Goal: Task Accomplishment & Management: Complete application form

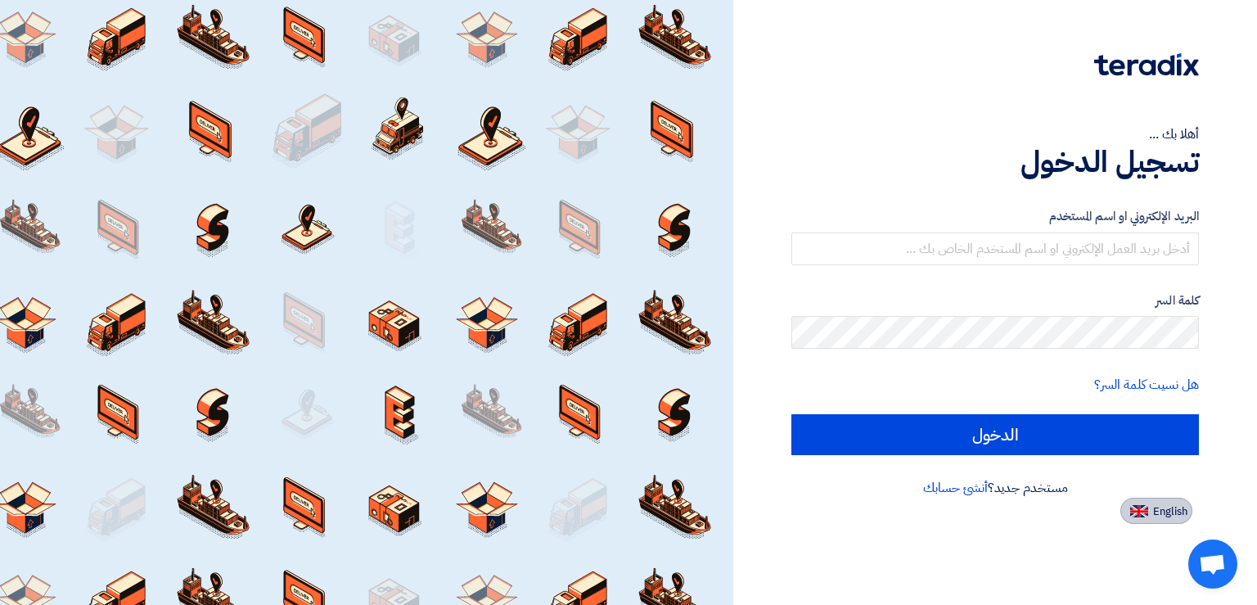
click at [1180, 508] on span "English" at bounding box center [1170, 511] width 34 height 11
type input "Sign in"
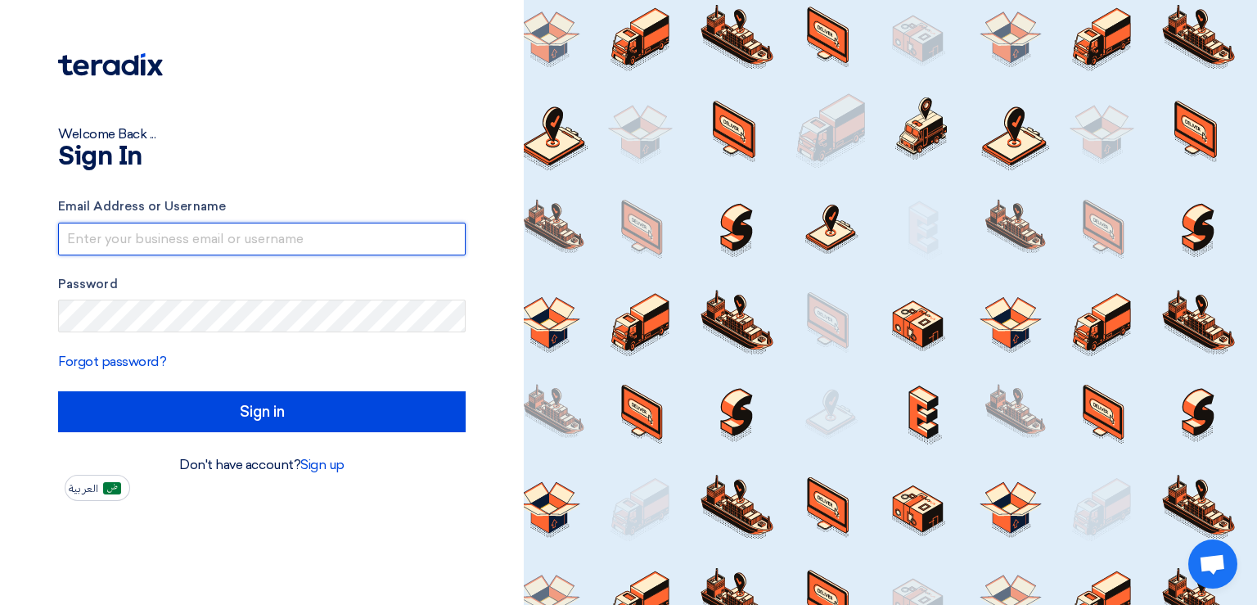
click at [149, 234] on input "text" at bounding box center [261, 239] width 407 height 33
click at [213, 239] on input "text" at bounding box center [261, 239] width 407 height 33
paste input "[PERSON_NAME][EMAIL_ADDRESS][DOMAIN_NAME]"
type input "[PERSON_NAME][EMAIL_ADDRESS][DOMAIN_NAME]"
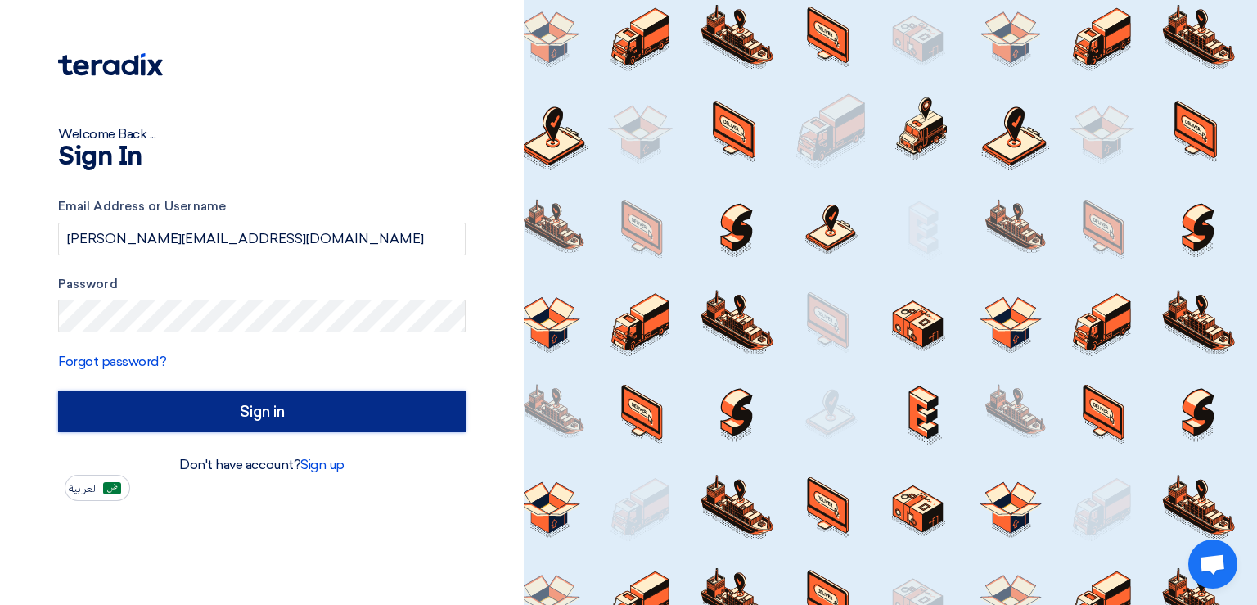
click at [268, 401] on input "Sign in" at bounding box center [261, 411] width 407 height 41
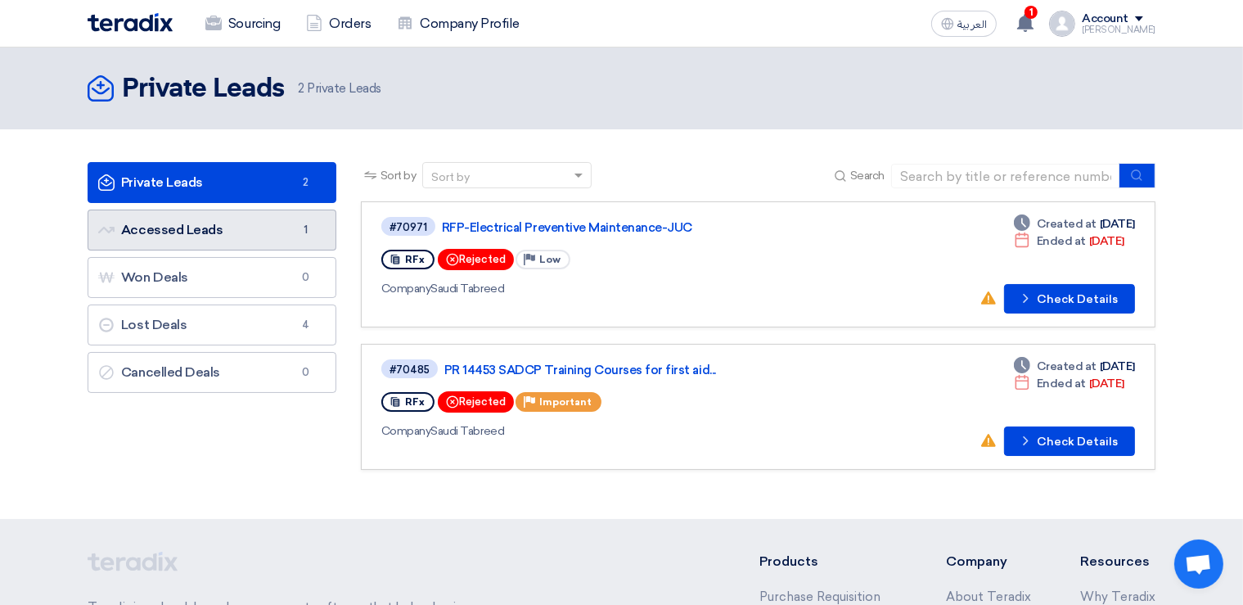
click at [253, 234] on link "Accessed Leads Accessed Leads 1" at bounding box center [212, 229] width 249 height 41
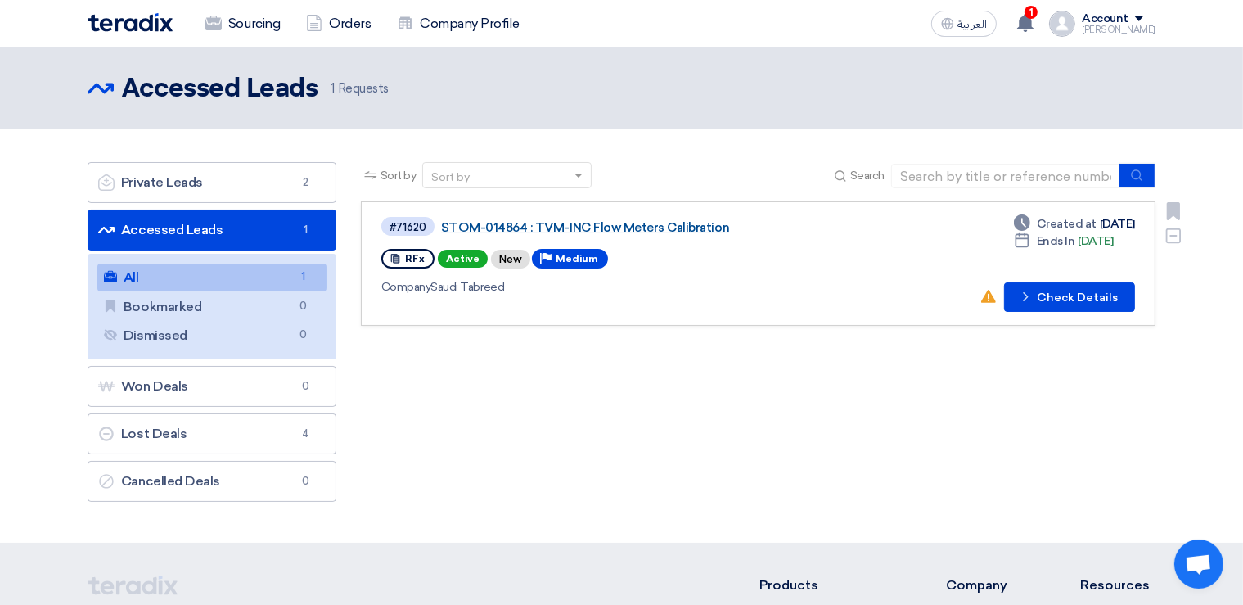
click at [482, 229] on link "STOM-014864 : TVM-INC Flow Meters Calibration" at bounding box center [645, 227] width 409 height 15
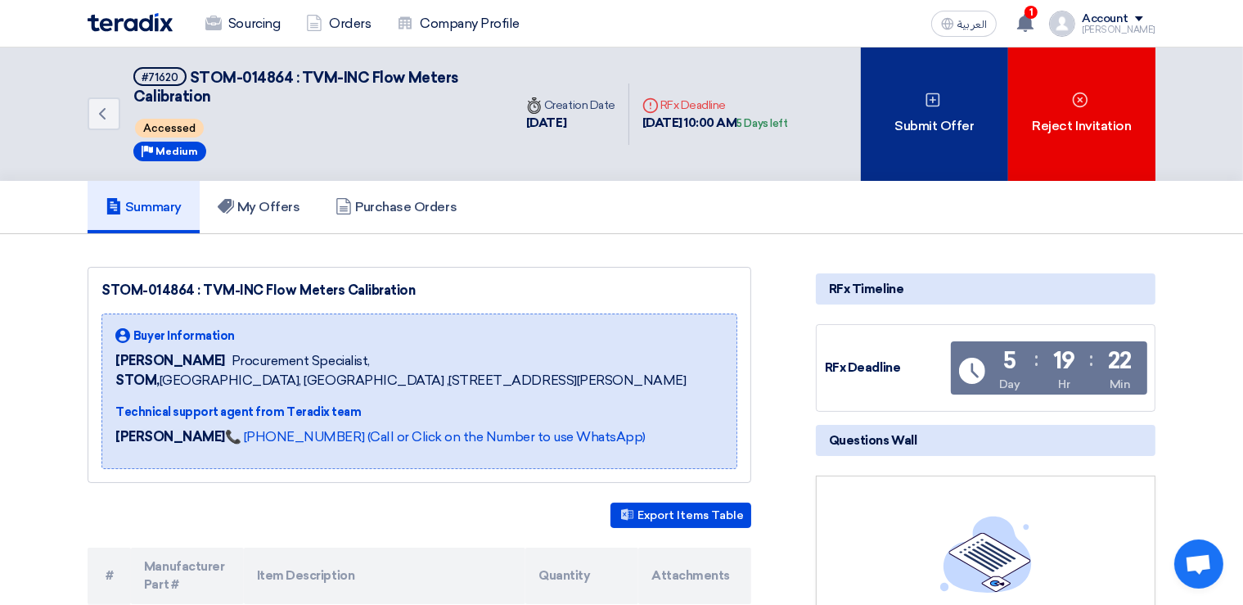
click at [937, 115] on div "Submit Offer" at bounding box center [934, 113] width 147 height 133
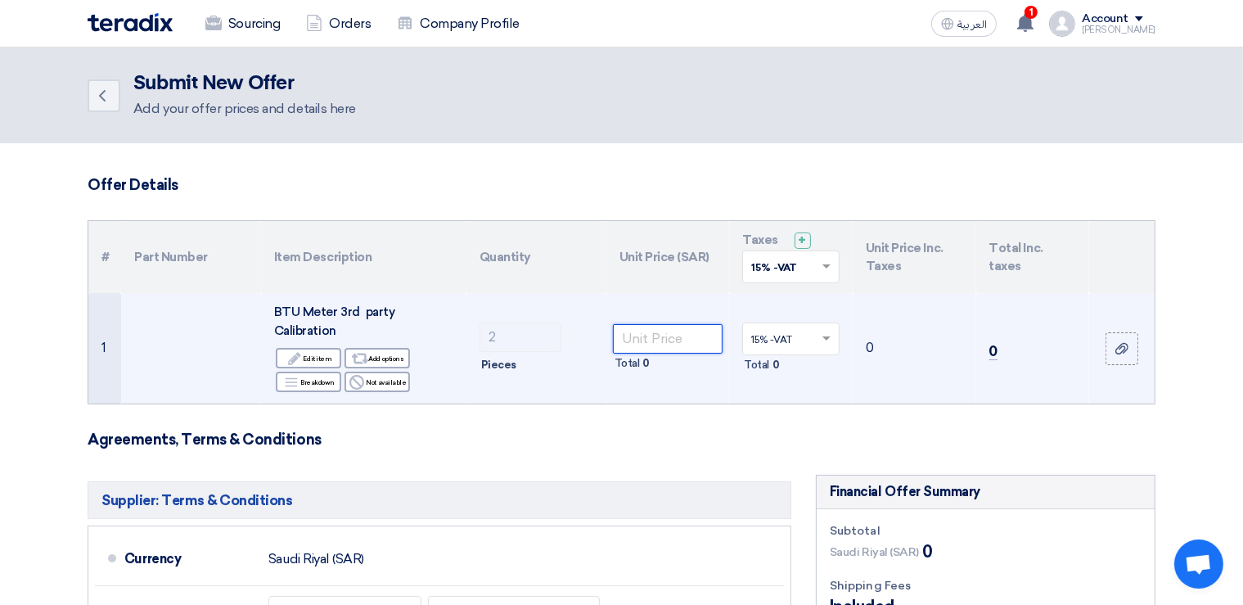
click at [686, 334] on input "number" at bounding box center [668, 338] width 110 height 29
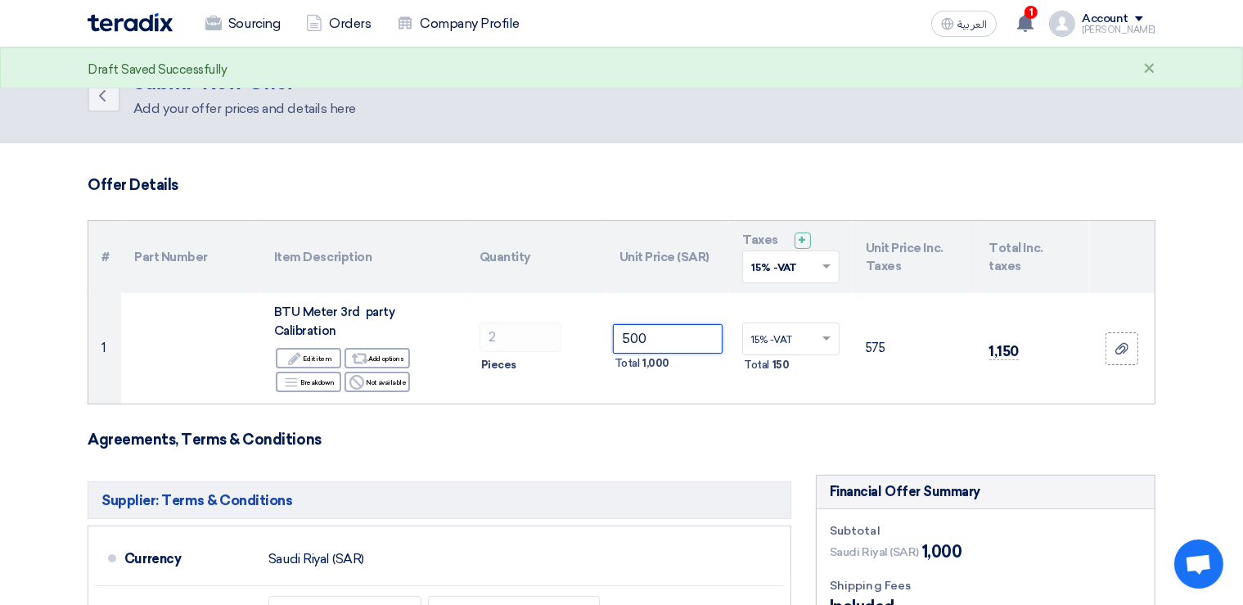
type input "500"
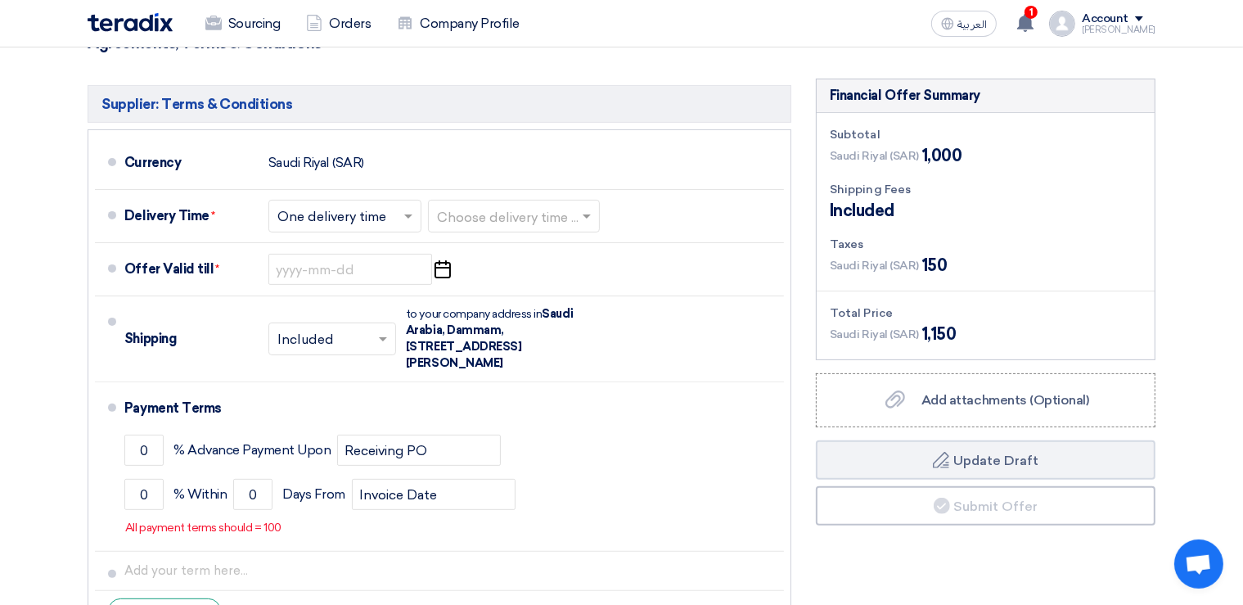
scroll to position [398, 0]
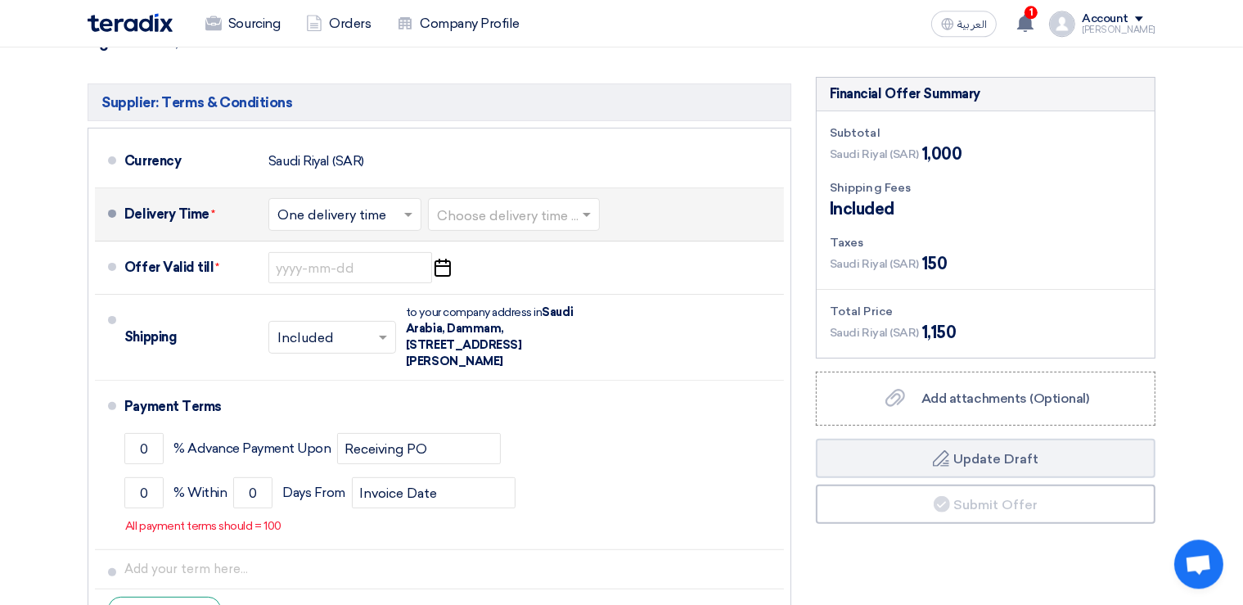
click at [583, 216] on span at bounding box center [588, 214] width 20 height 16
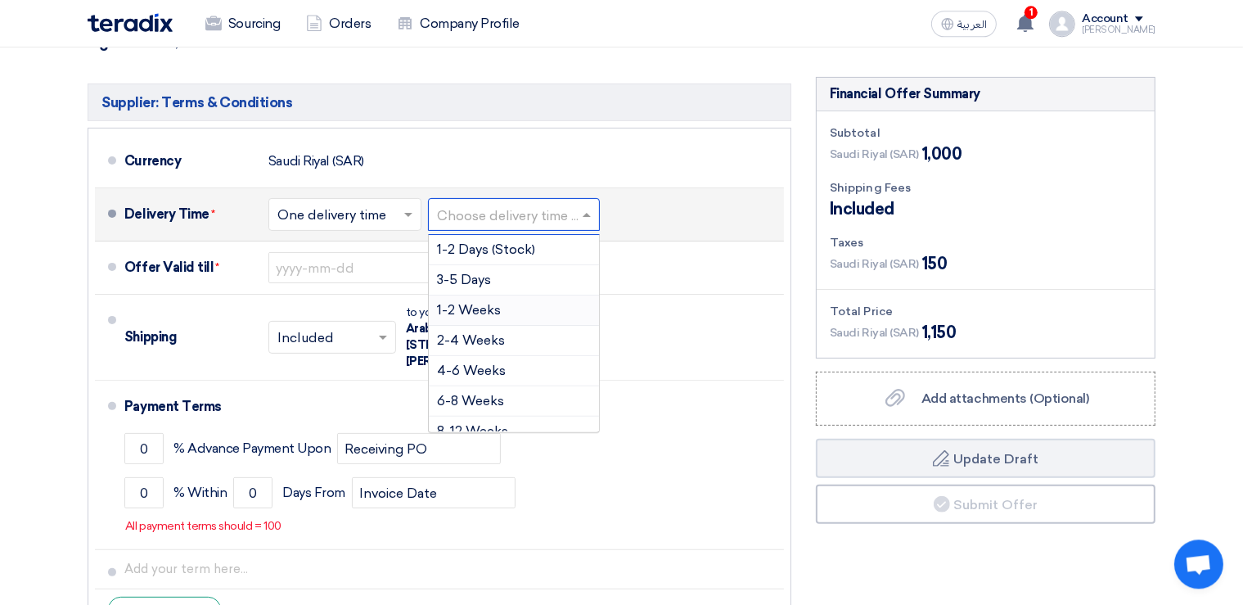
click at [477, 309] on span "1-2 Weeks" at bounding box center [469, 310] width 64 height 16
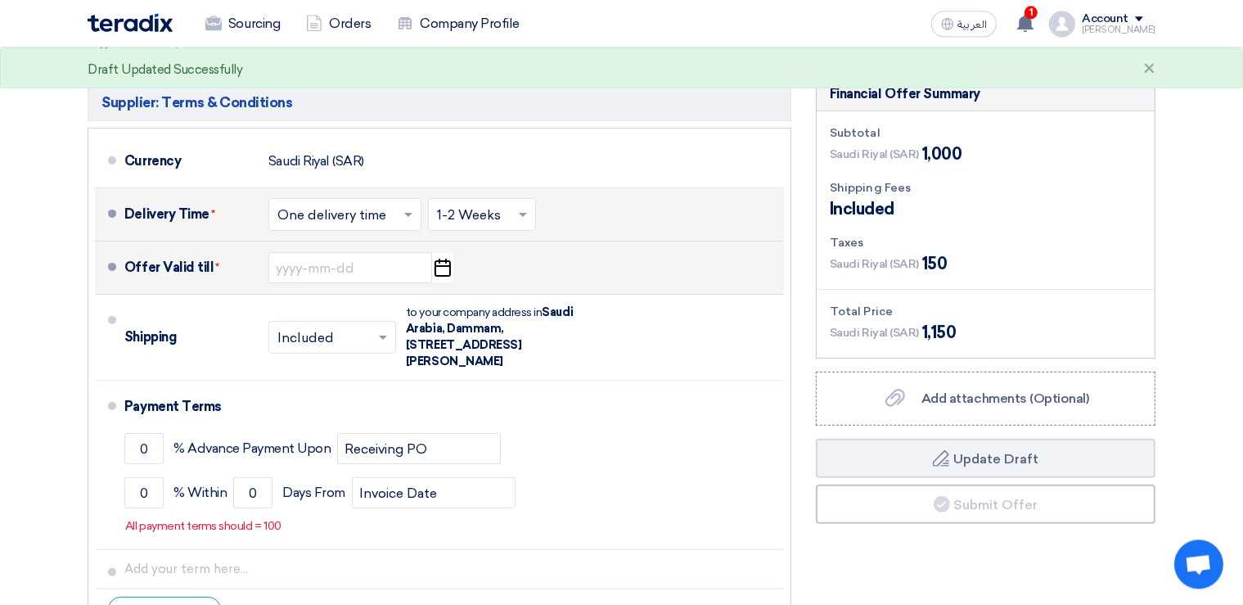
click at [449, 264] on use "button" at bounding box center [442, 268] width 16 height 18
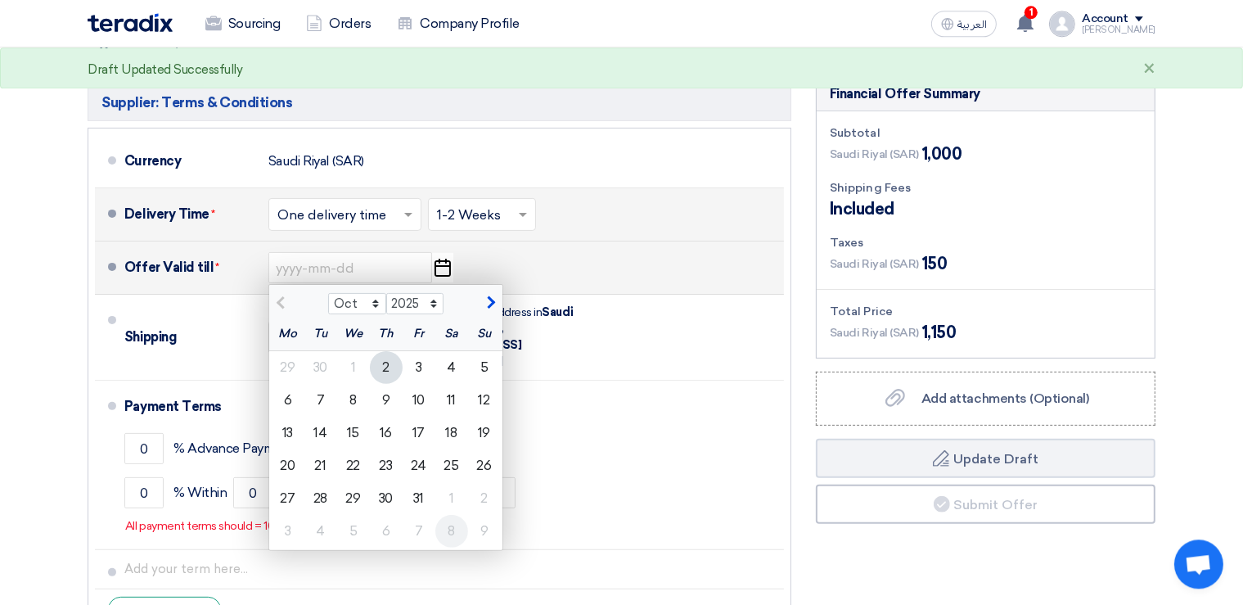
scroll to position [484, 0]
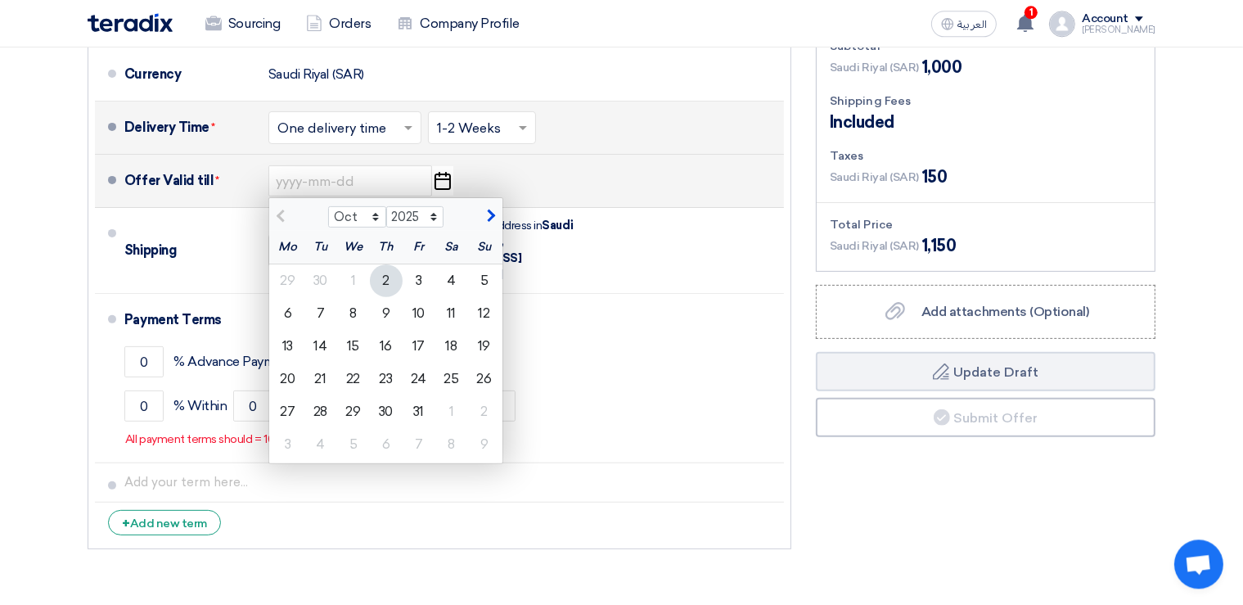
click at [488, 217] on span "button" at bounding box center [488, 216] width 9 height 15
select select "11"
click at [481, 288] on div "2" at bounding box center [484, 280] width 33 height 33
type input "[DATE]"
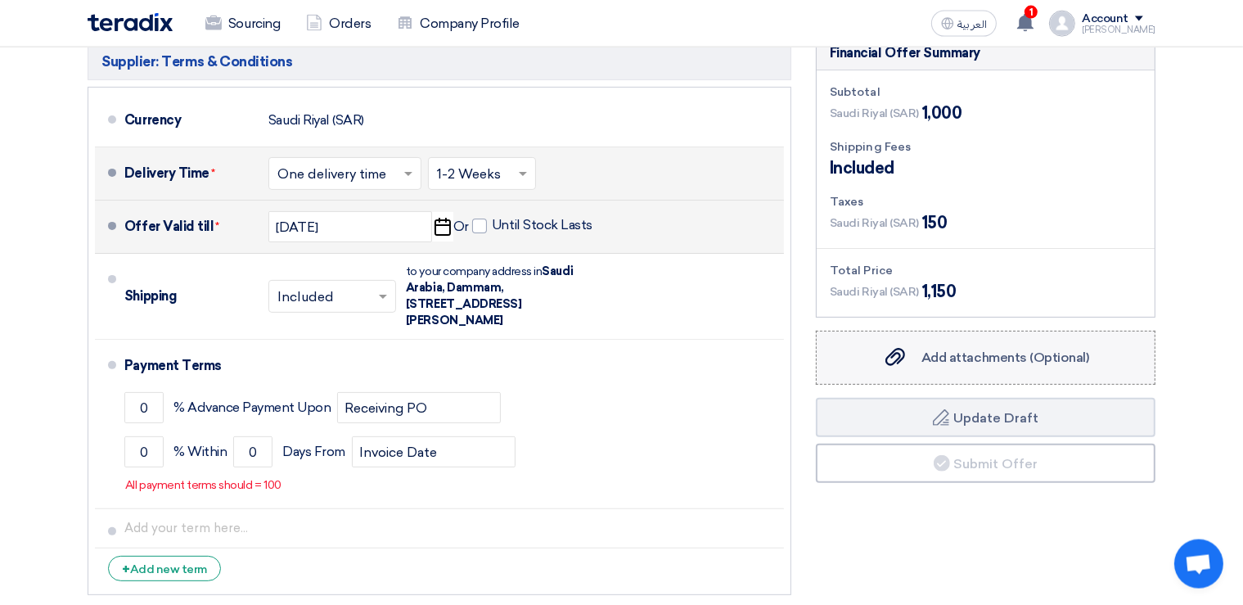
scroll to position [441, 0]
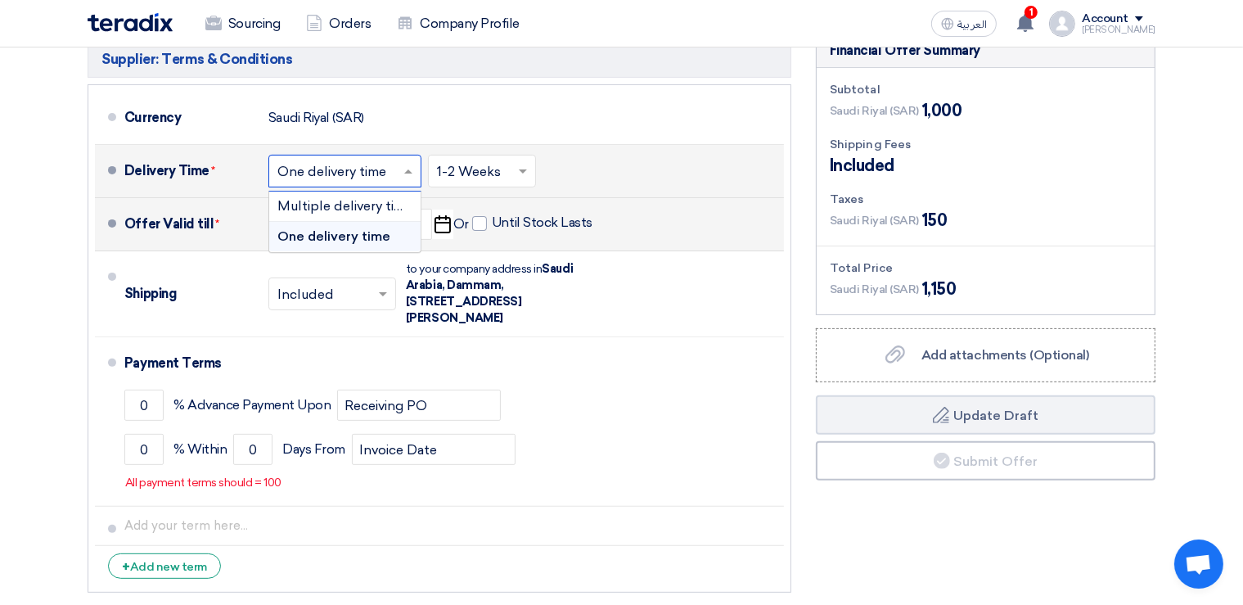
click at [404, 175] on span at bounding box center [410, 171] width 20 height 16
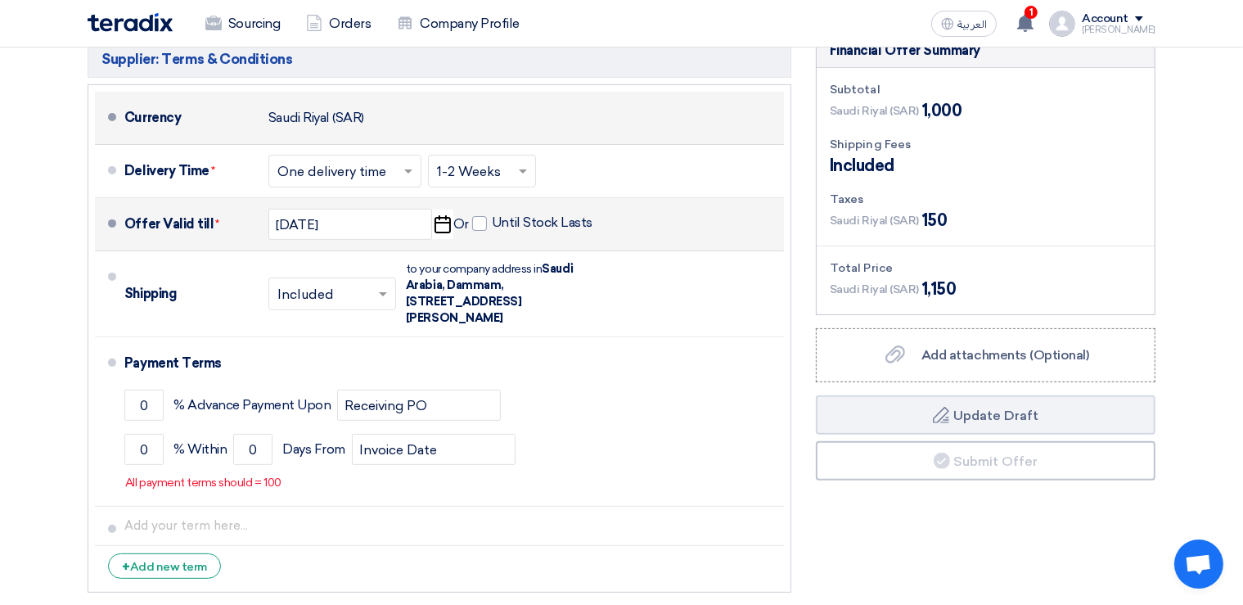
click at [643, 132] on div "Currency [GEOGRAPHIC_DATA] (SAR)" at bounding box center [450, 117] width 653 height 39
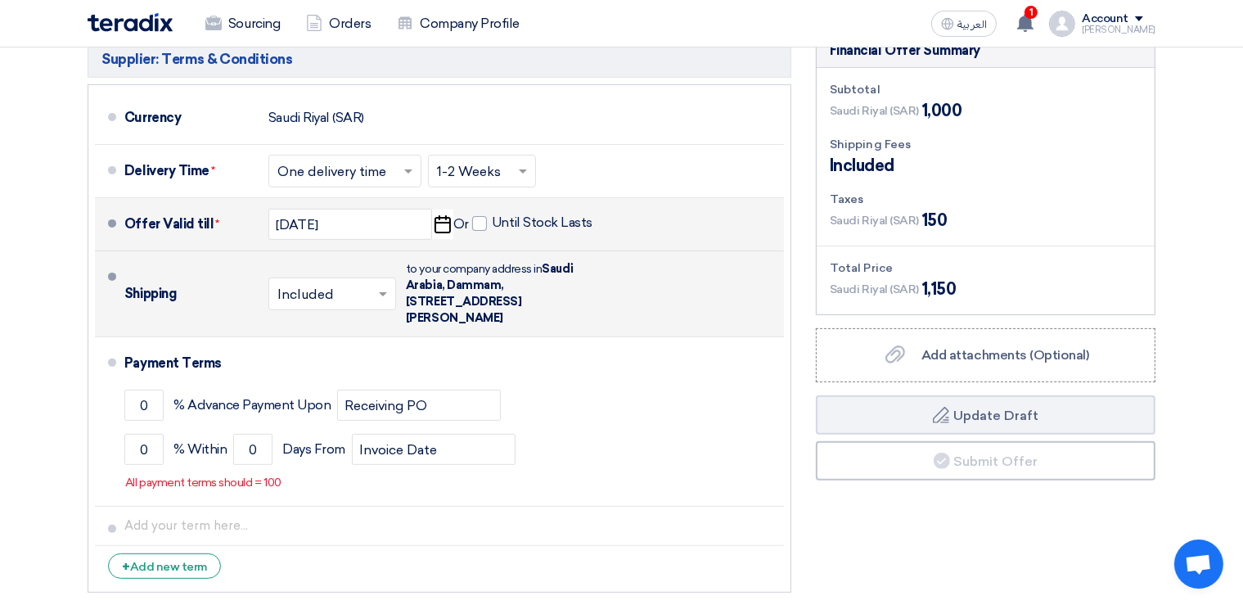
click at [375, 290] on span at bounding box center [385, 293] width 20 height 16
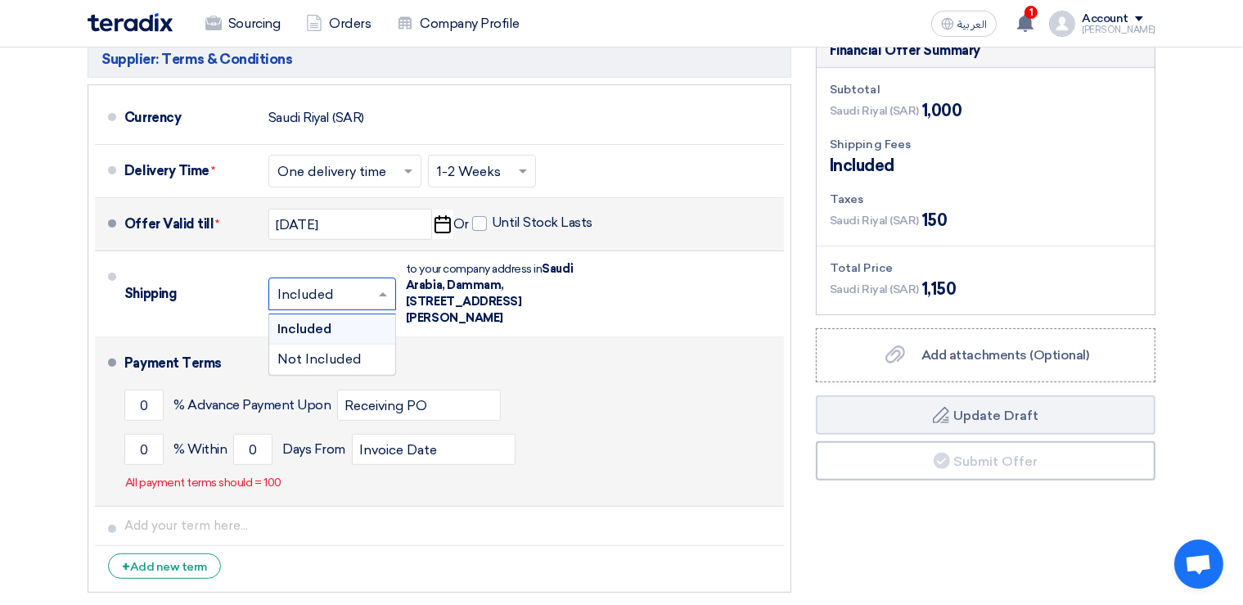
click at [580, 349] on div "Payment Terms" at bounding box center [444, 363] width 640 height 39
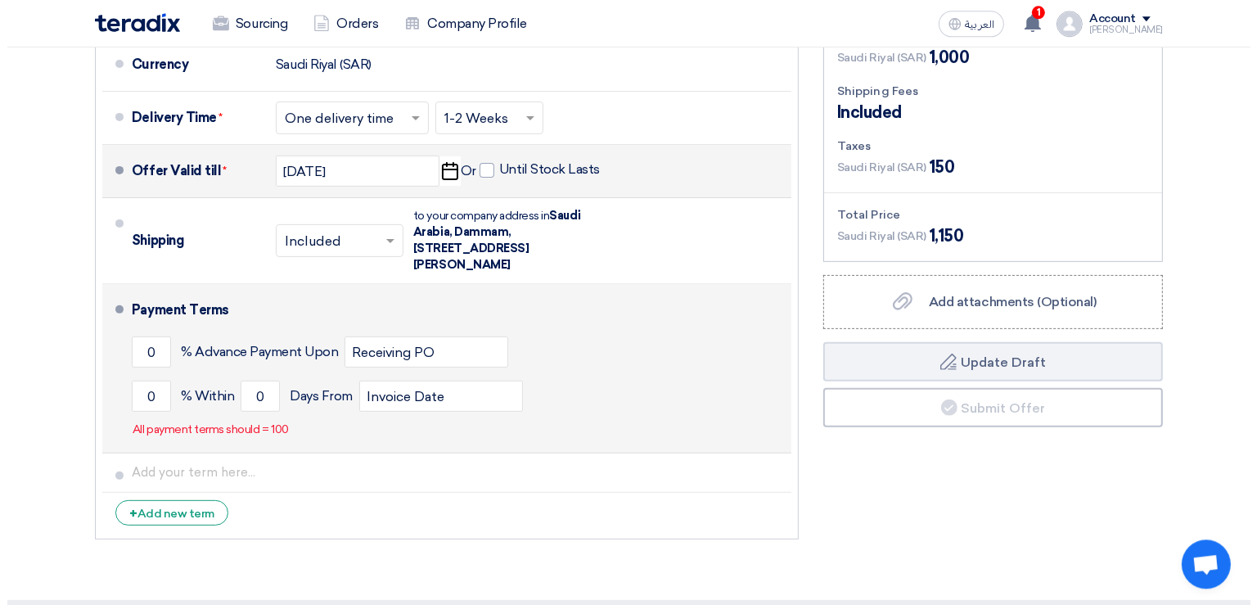
scroll to position [527, 0]
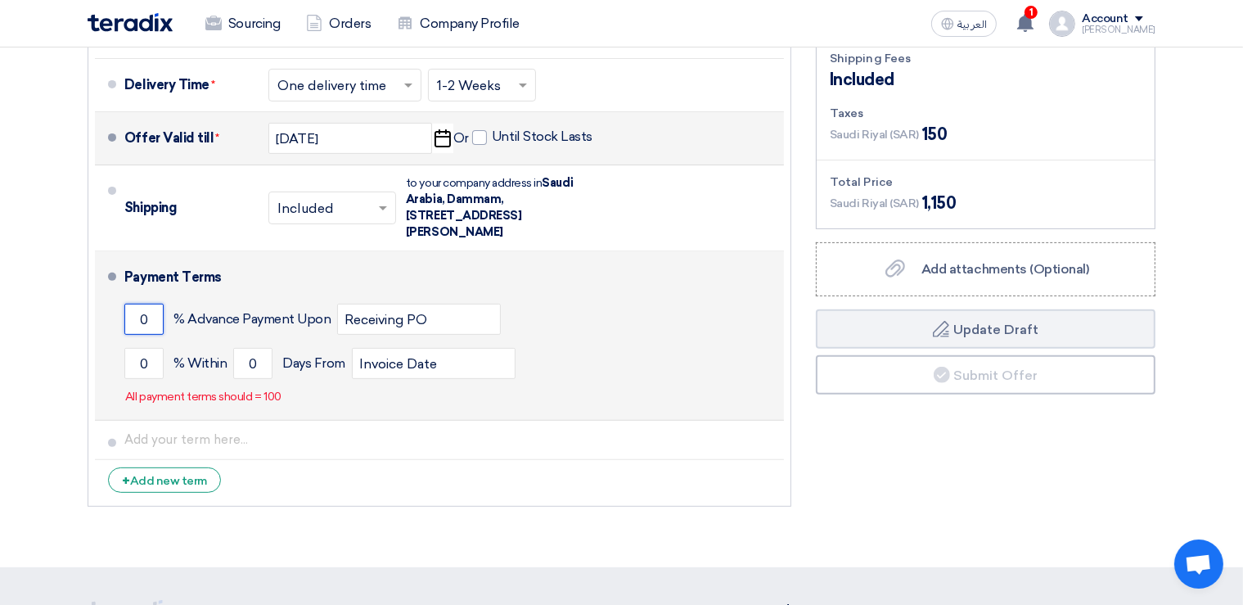
click at [161, 316] on input "0" at bounding box center [143, 318] width 39 height 31
click at [150, 357] on input "0" at bounding box center [143, 363] width 39 height 31
type input "0"
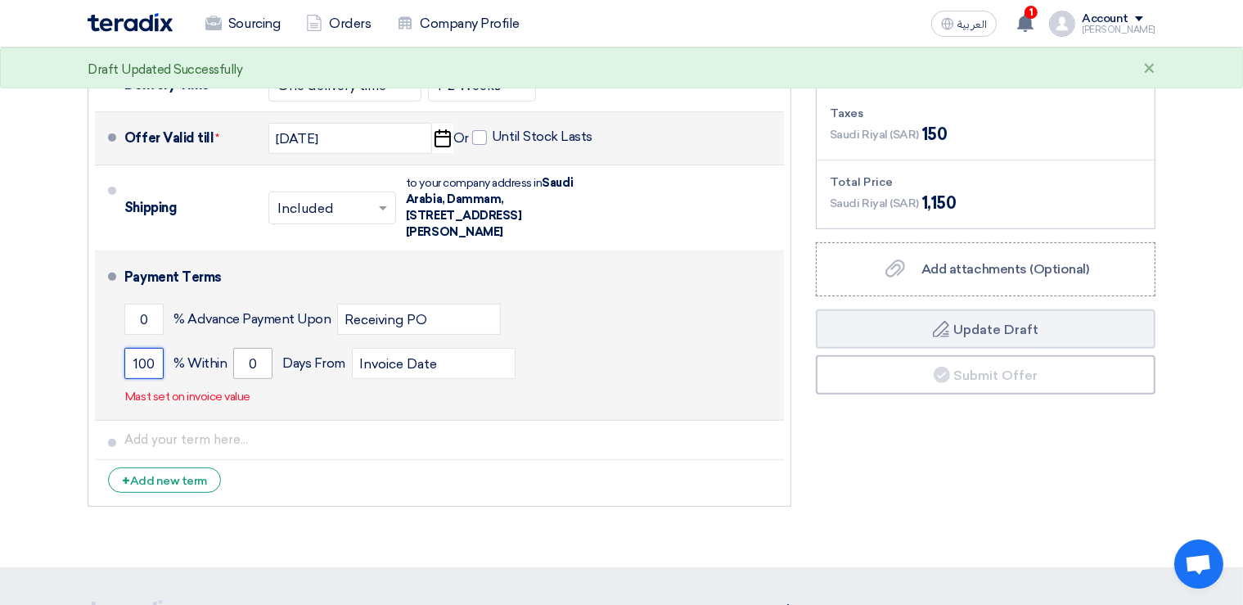
type input "100"
click at [260, 370] on input "0" at bounding box center [252, 363] width 39 height 31
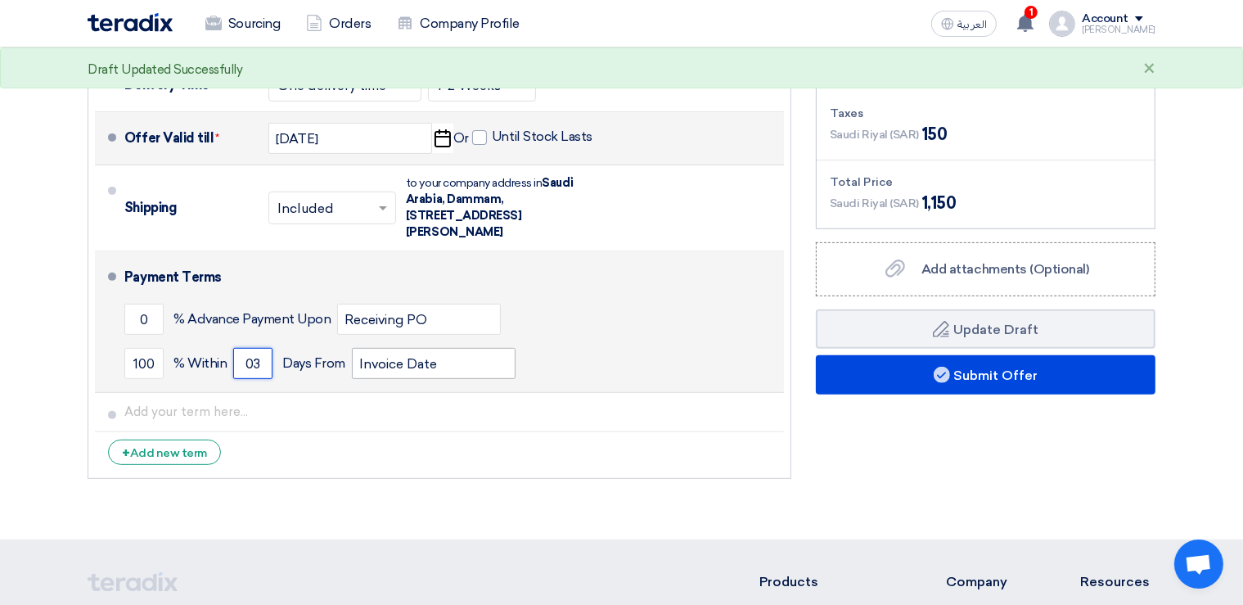
type input "0"
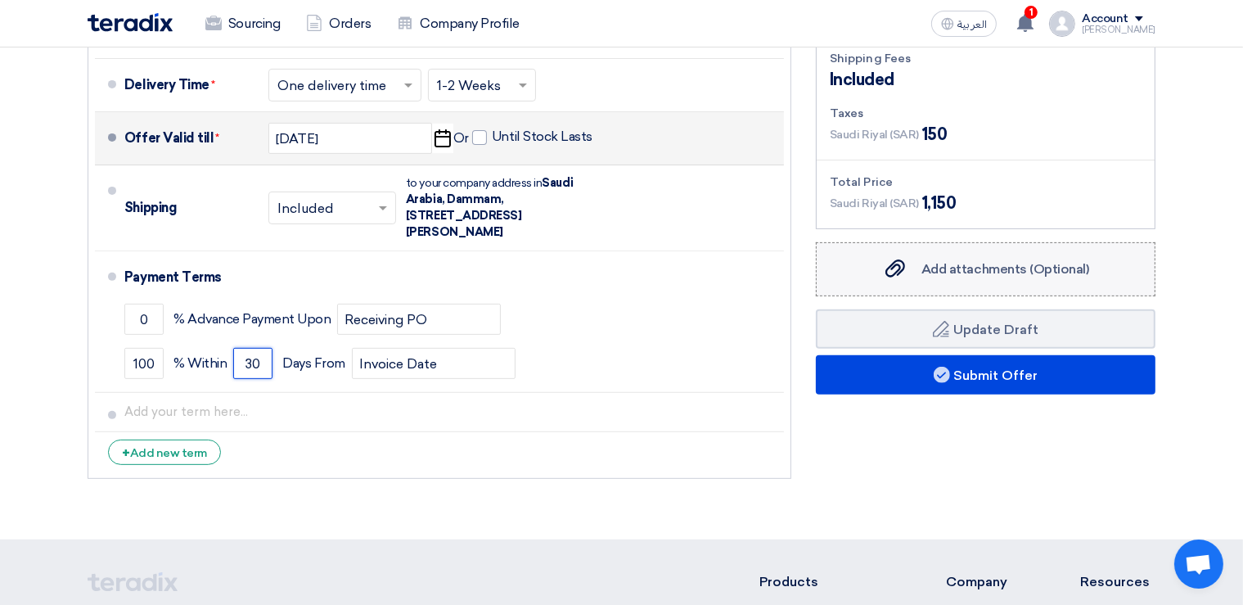
type input "30"
click at [944, 264] on span "Add attachments (Optional)" at bounding box center [1005, 269] width 168 height 16
click at [0, 0] on input "Add attachments (Optional) Add attachments (Optional)" at bounding box center [0, 0] width 0 height 0
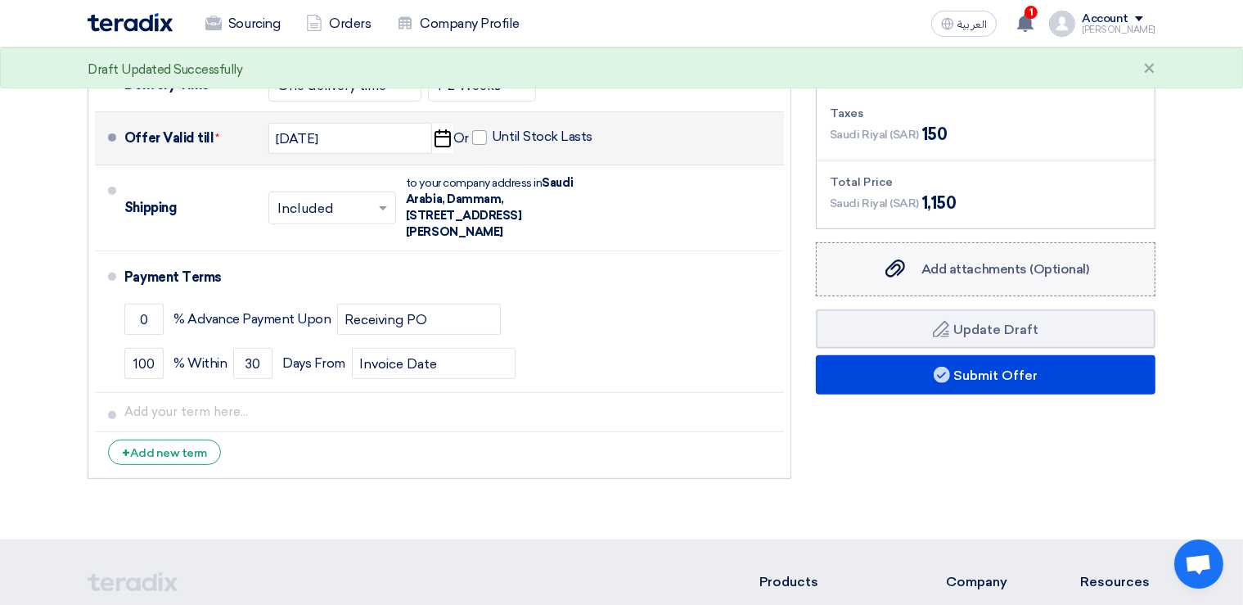
click at [997, 273] on span "Add attachments (Optional)" at bounding box center [1005, 269] width 168 height 16
click at [0, 0] on input "Add attachments (Optional) Add attachments (Optional)" at bounding box center [0, 0] width 0 height 0
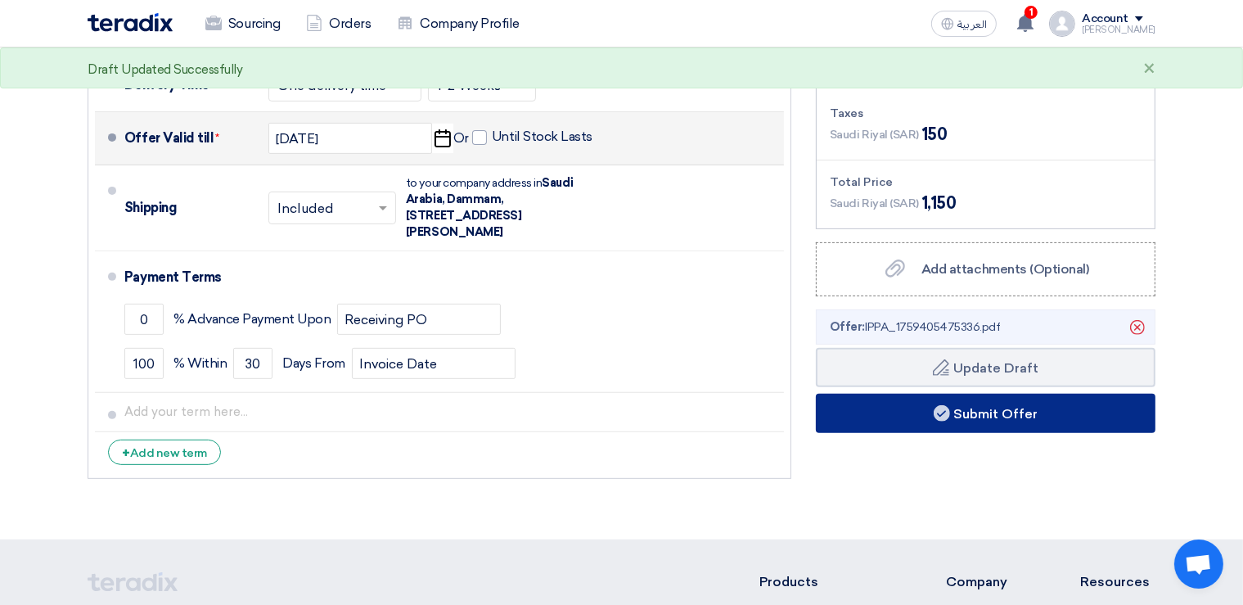
click at [1000, 416] on button "Submit Offer" at bounding box center [985, 412] width 339 height 39
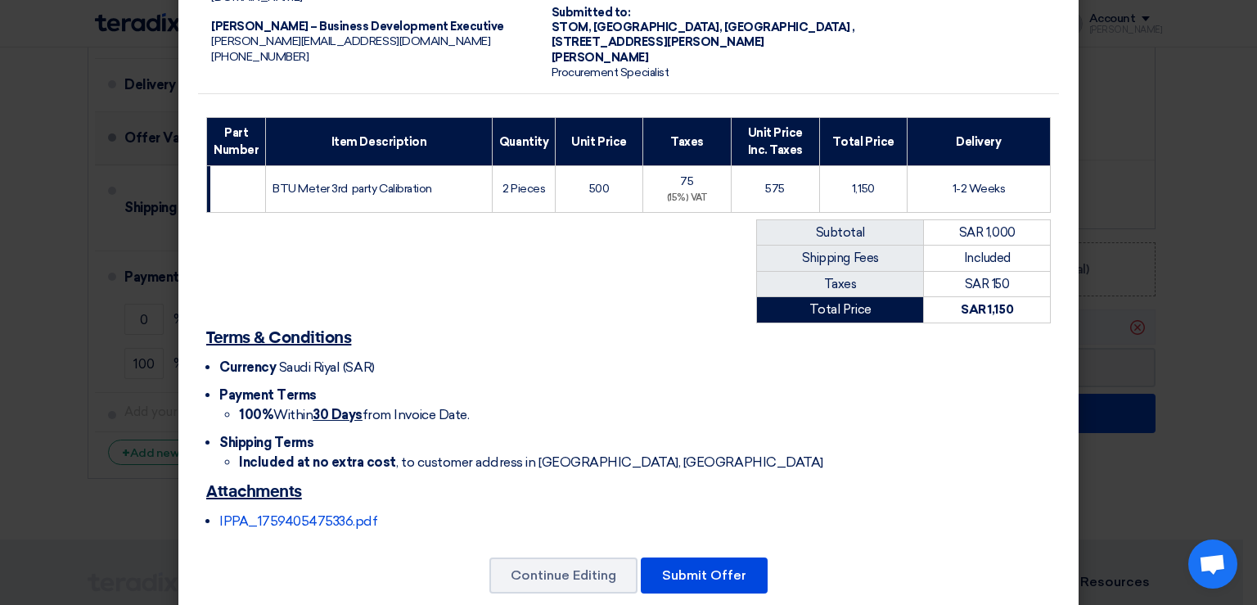
scroll to position [164, 0]
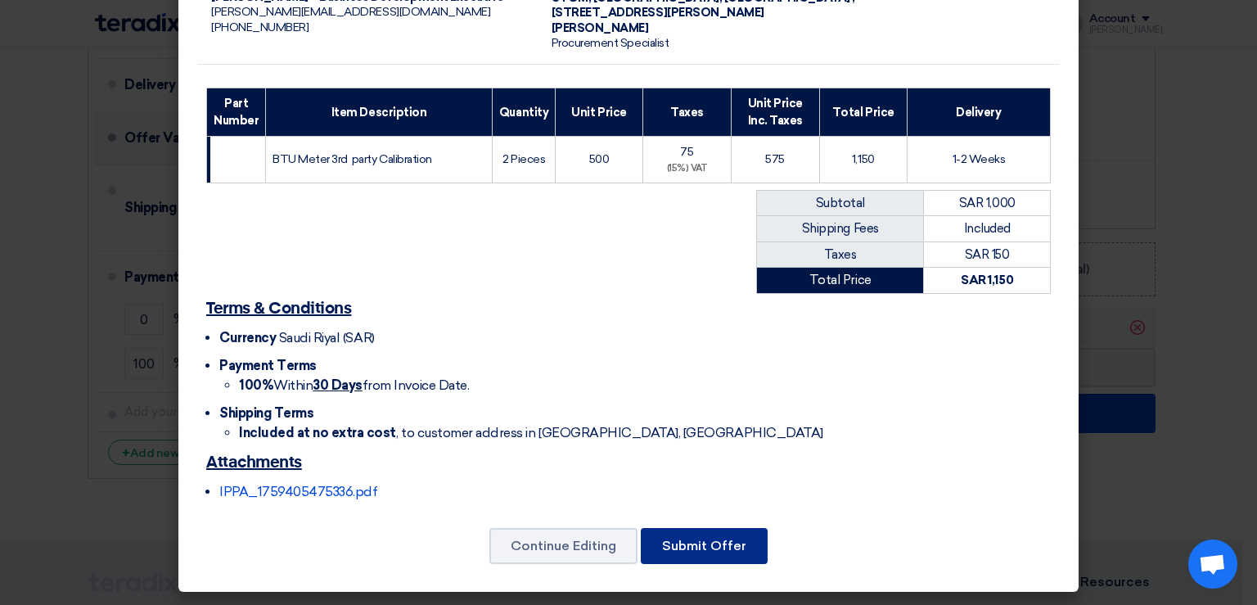
click at [718, 541] on button "Submit Offer" at bounding box center [704, 546] width 127 height 36
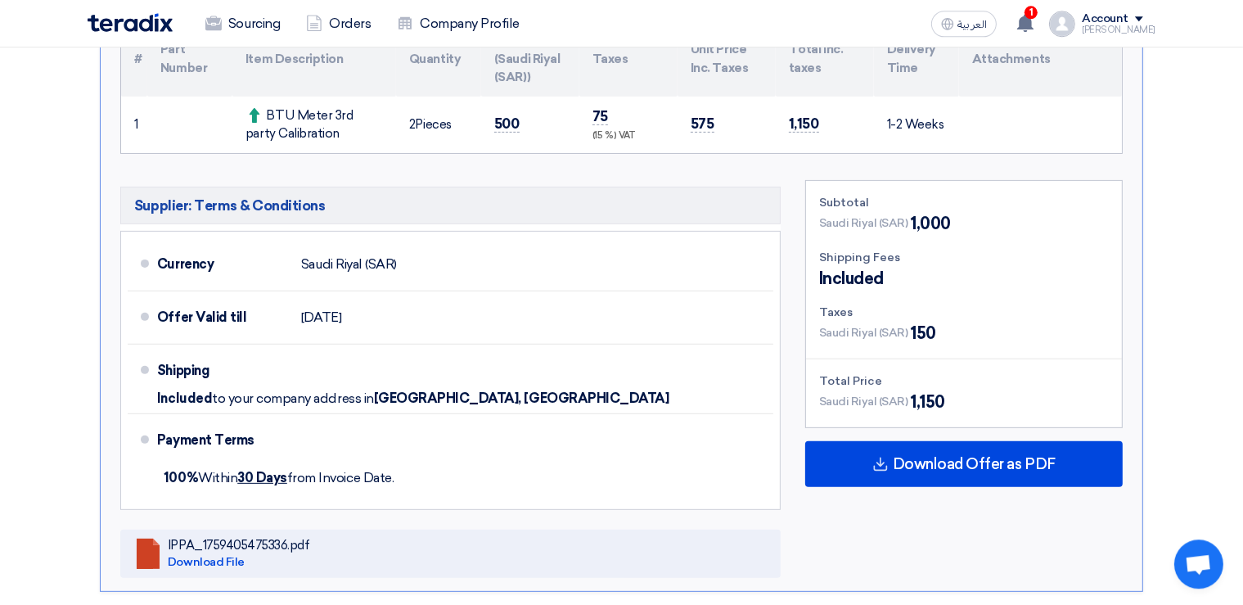
scroll to position [490, 0]
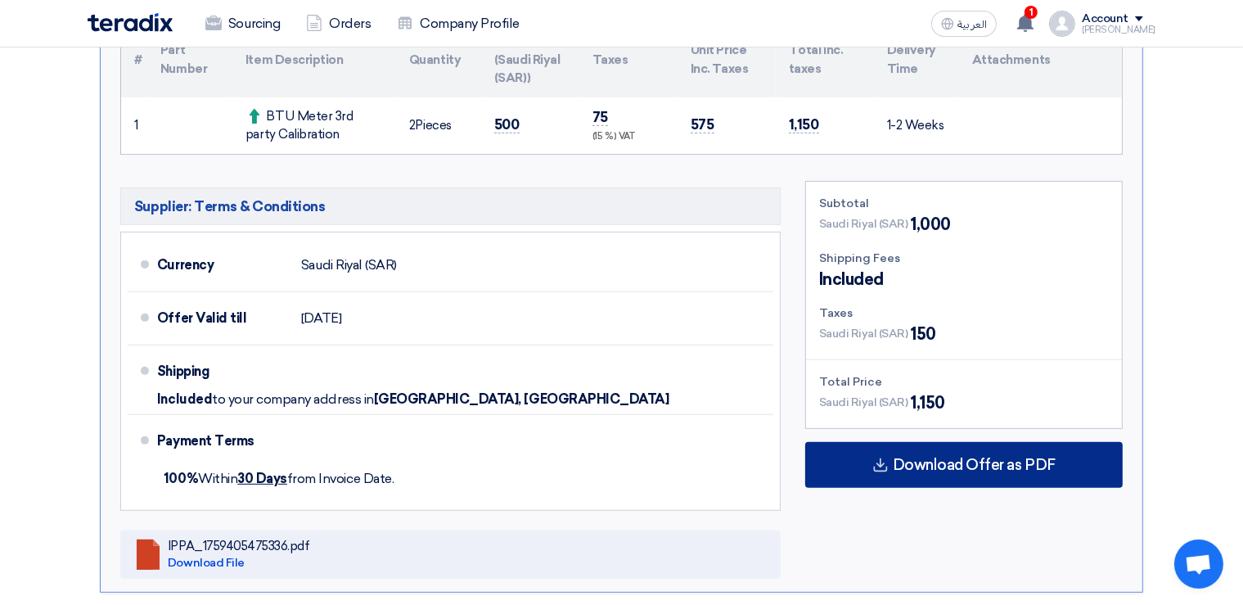
click at [936, 457] on span "Download Offer as PDF" at bounding box center [973, 464] width 163 height 15
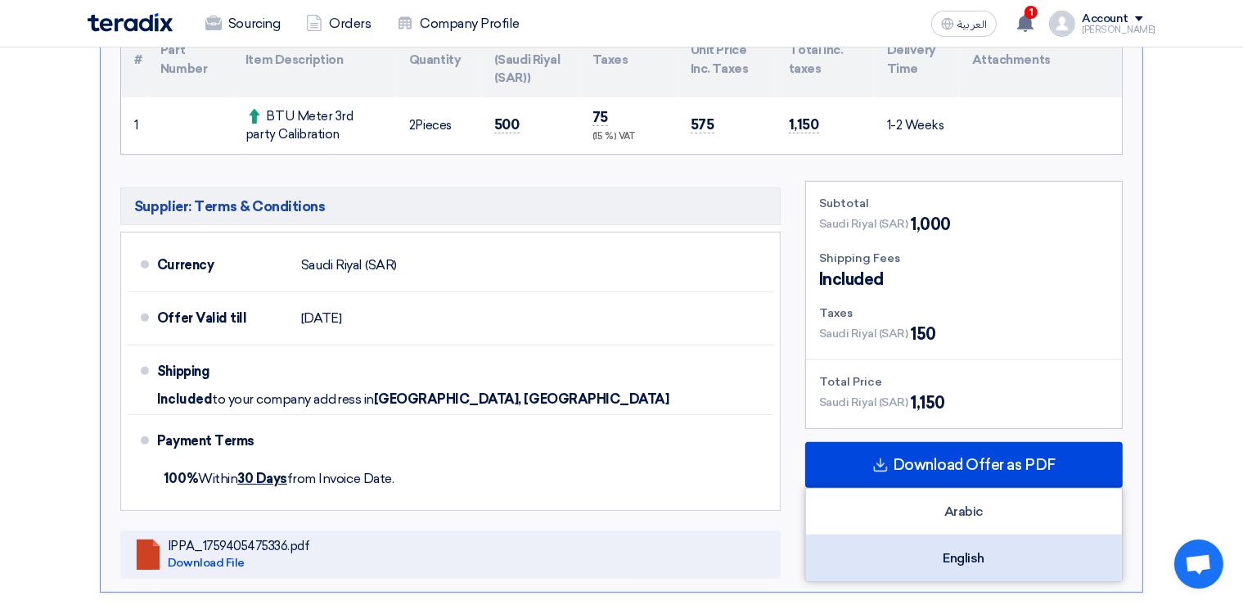
click at [968, 555] on div "English" at bounding box center [964, 558] width 316 height 46
click at [988, 555] on div "English" at bounding box center [964, 558] width 316 height 46
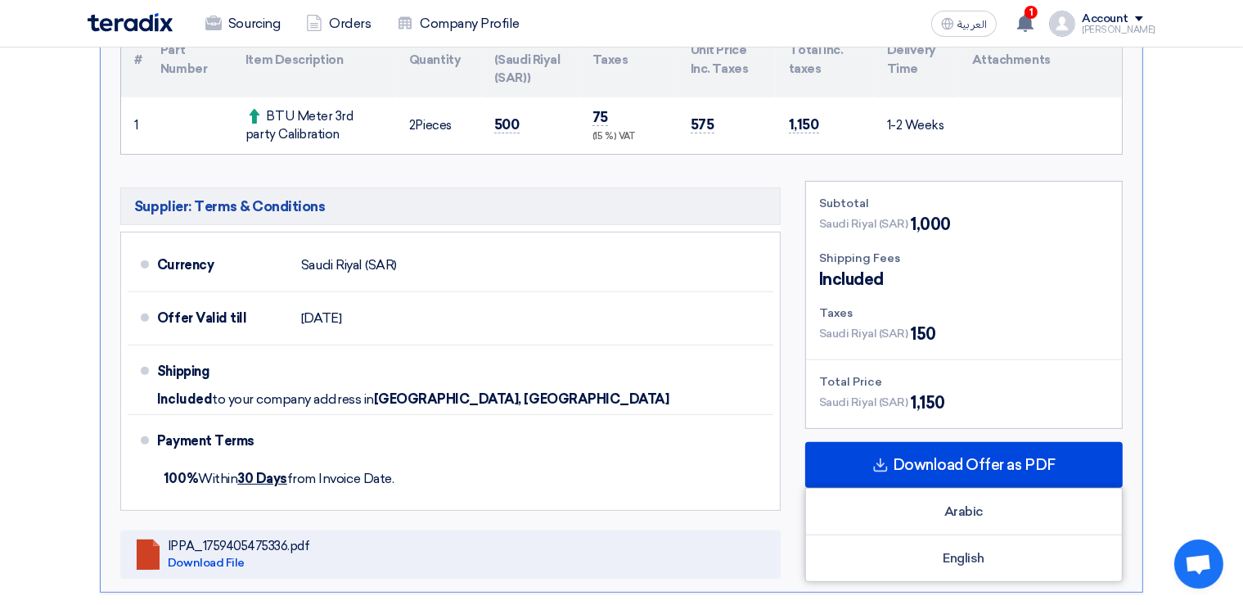
click at [1153, 16] on div "Account" at bounding box center [1118, 19] width 74 height 14
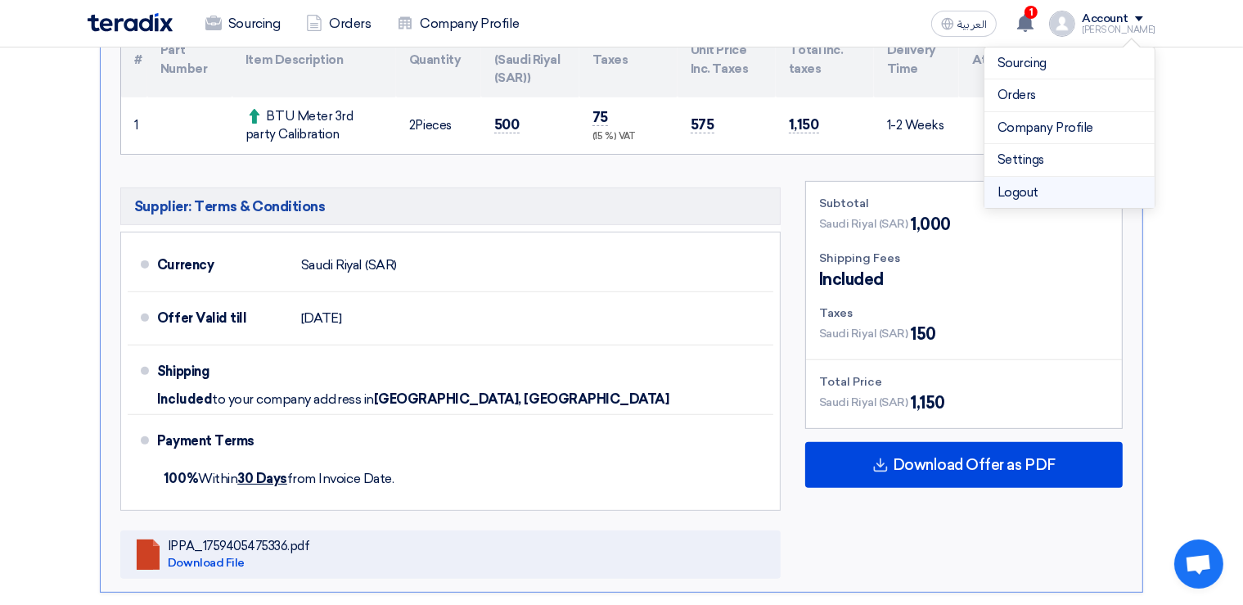
click at [1029, 185] on li "Logout" at bounding box center [1069, 193] width 170 height 32
